Goal: Information Seeking & Learning: Learn about a topic

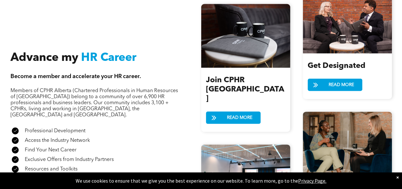
scroll to position [672, 0]
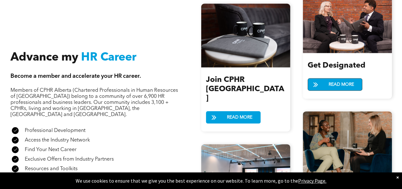
click at [335, 84] on span "READ MORE" at bounding box center [342, 85] width 30 height 12
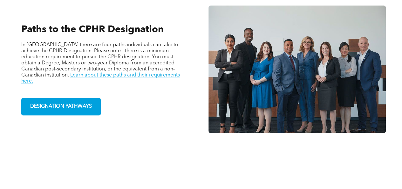
scroll to position [433, 0]
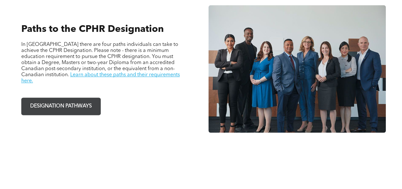
click at [91, 106] on span "DESIGNATION PATHWAYS" at bounding box center [61, 106] width 66 height 12
